Goal: Task Accomplishment & Management: Manage account settings

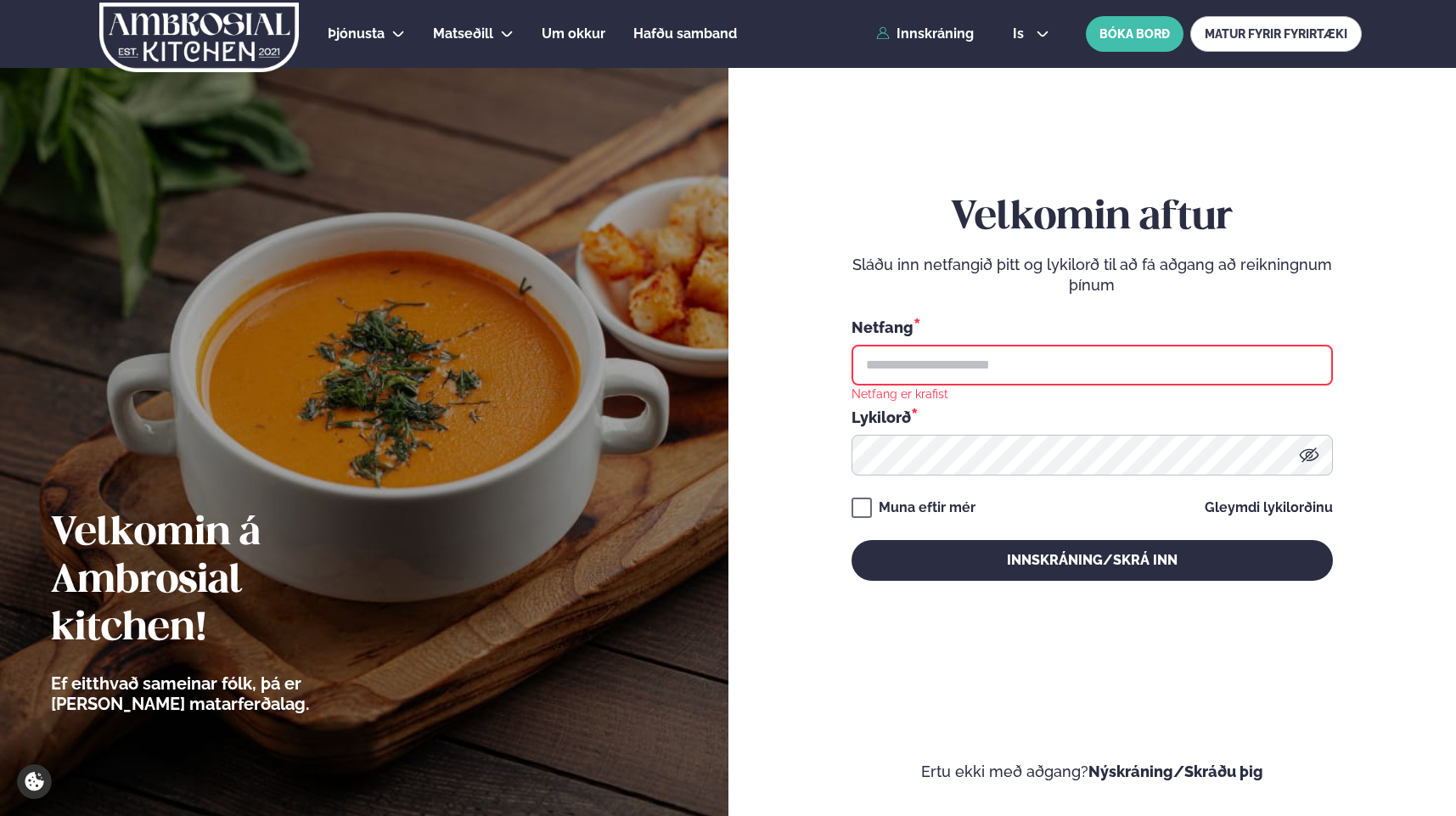
type input "**********"
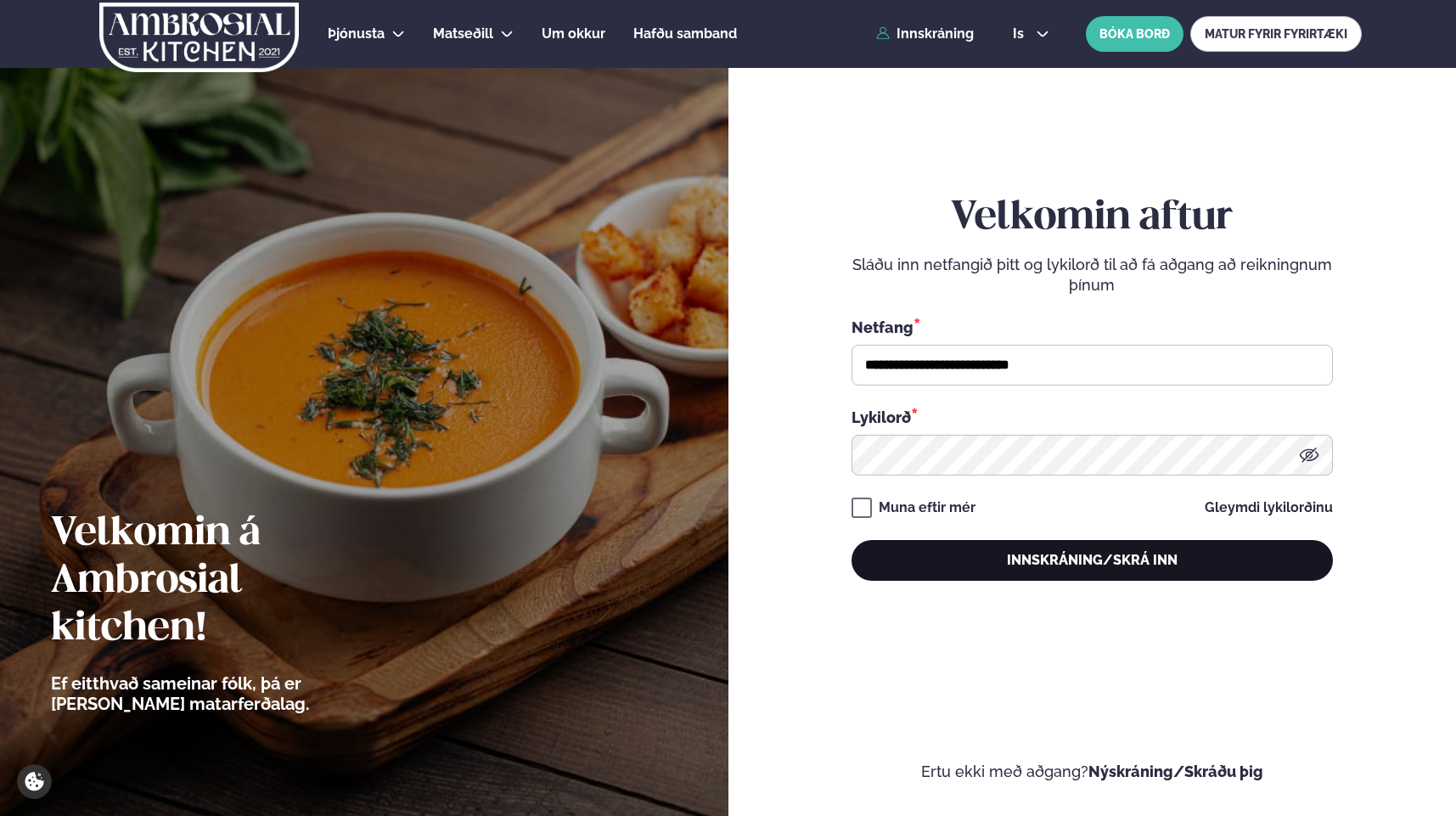
click at [1066, 566] on button "Innskráning/Skrá inn" at bounding box center [1092, 560] width 481 height 41
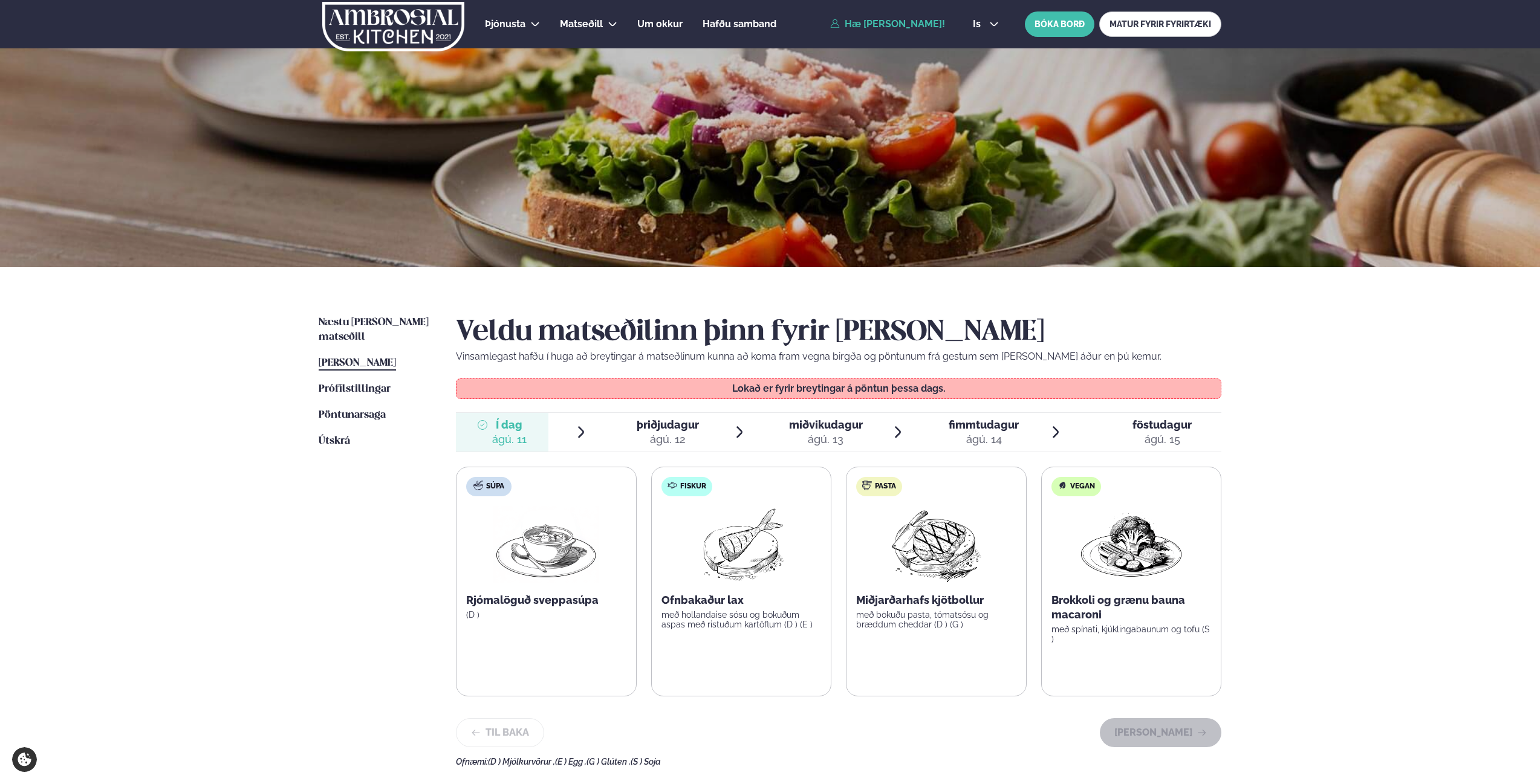
click at [670, 434] on div "ágú. 12" at bounding box center [668, 439] width 62 height 14
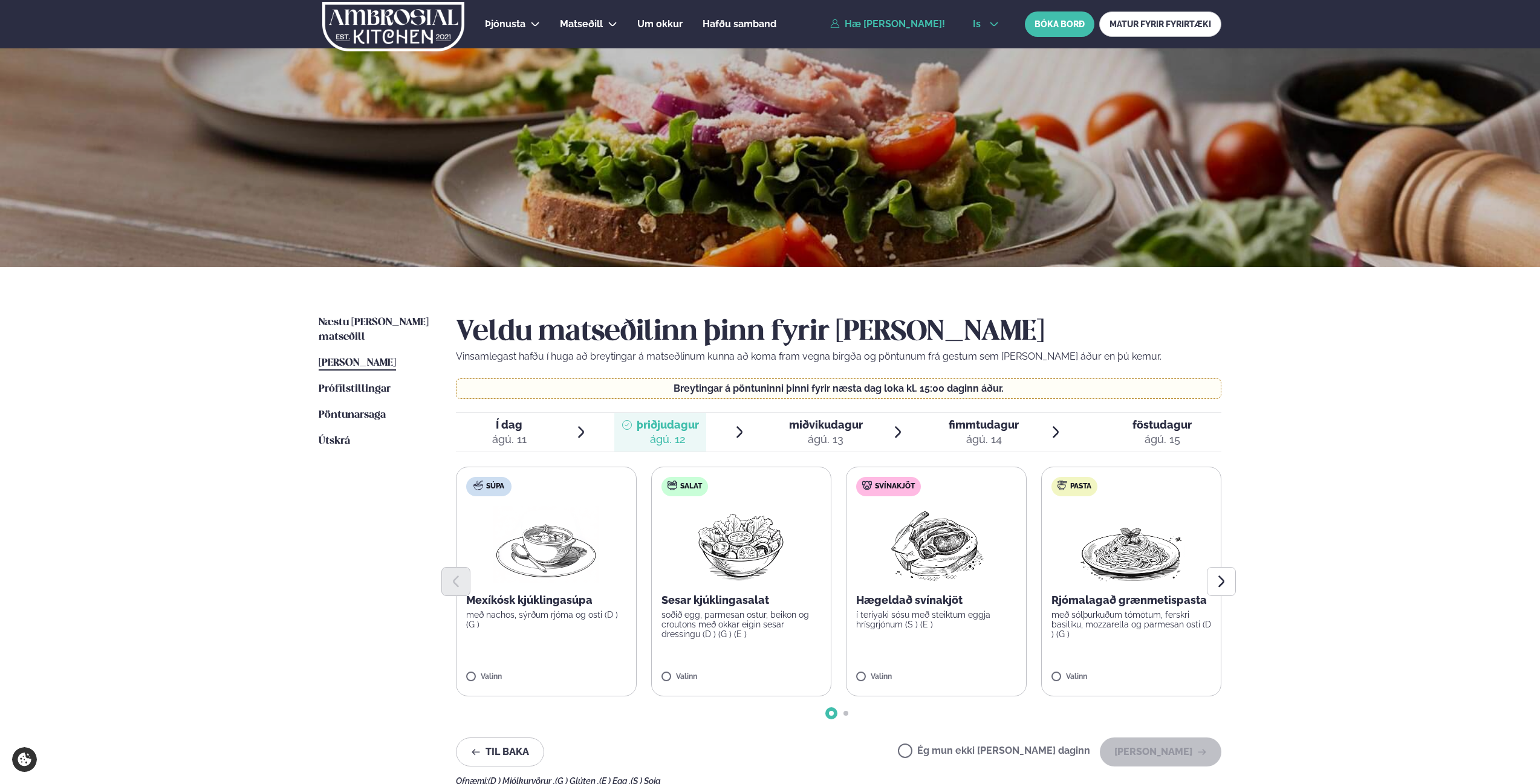
click at [992, 25] on icon at bounding box center [994, 24] width 8 height 4
click at [980, 45] on link "en" at bounding box center [985, 46] width 46 height 24
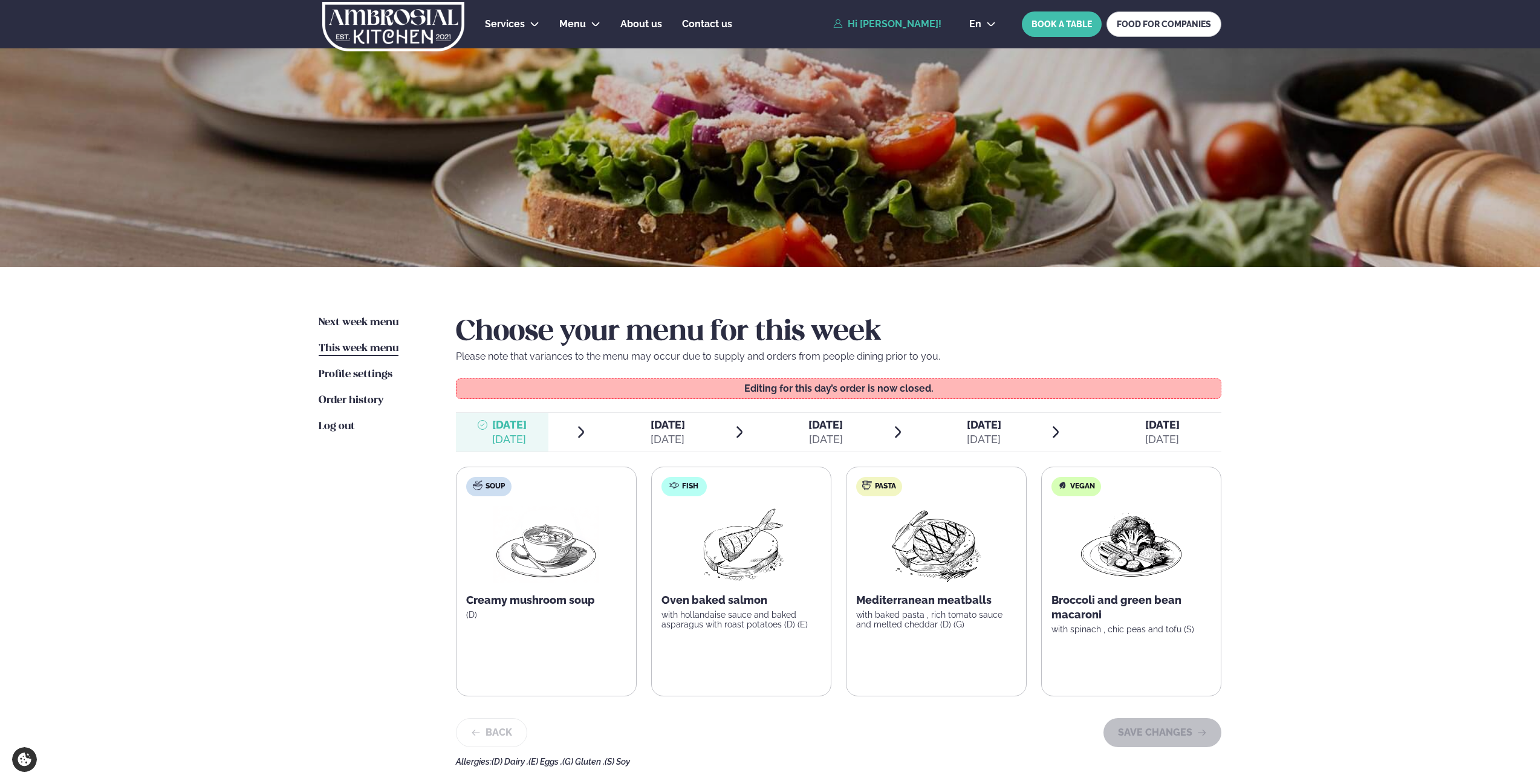
click at [666, 433] on div "[DATE]" at bounding box center [667, 439] width 34 height 14
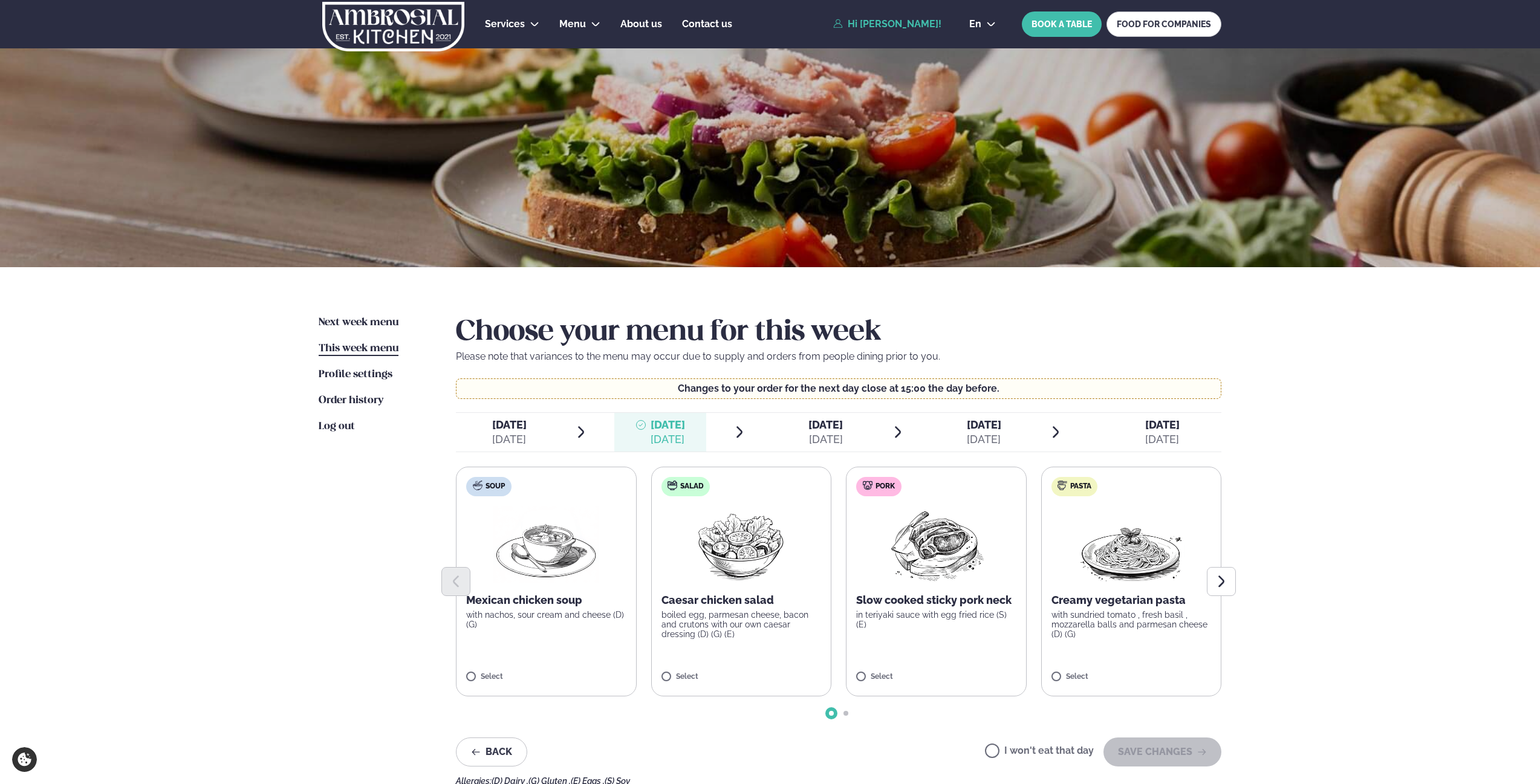
click at [818, 426] on span "[DATE]" at bounding box center [825, 424] width 34 height 12
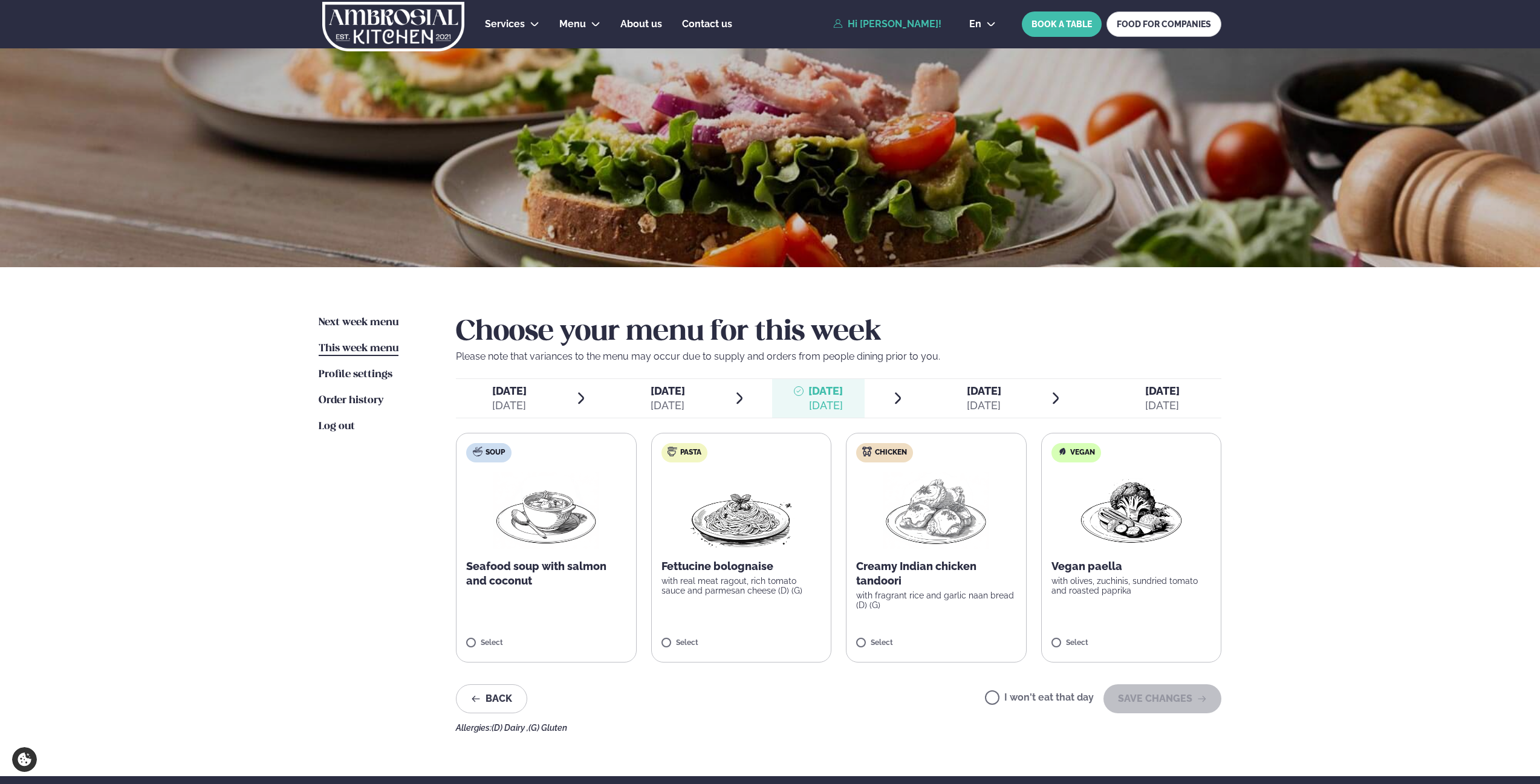
click at [980, 396] on span "[DATE]" at bounding box center [983, 390] width 34 height 12
